Goal: Transaction & Acquisition: Subscribe to service/newsletter

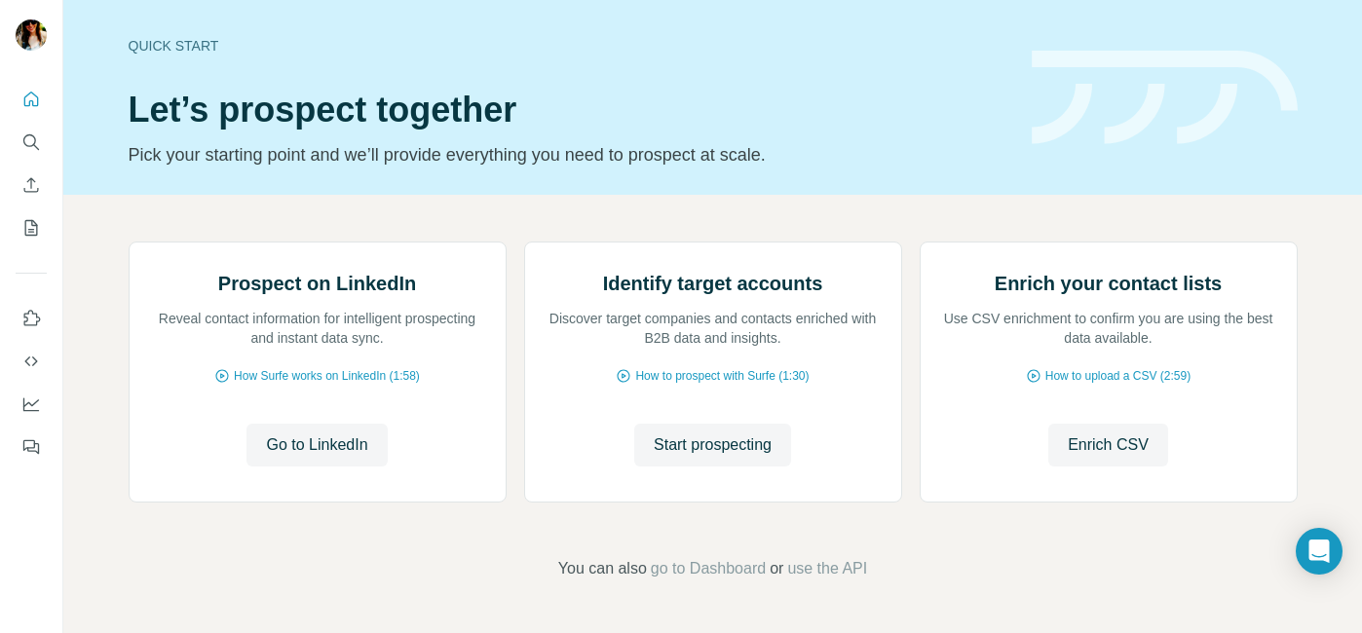
scroll to position [205, 0]
click at [326, 452] on span "Go to LinkedIn" at bounding box center [316, 445] width 101 height 23
